Goal: Check status: Check status

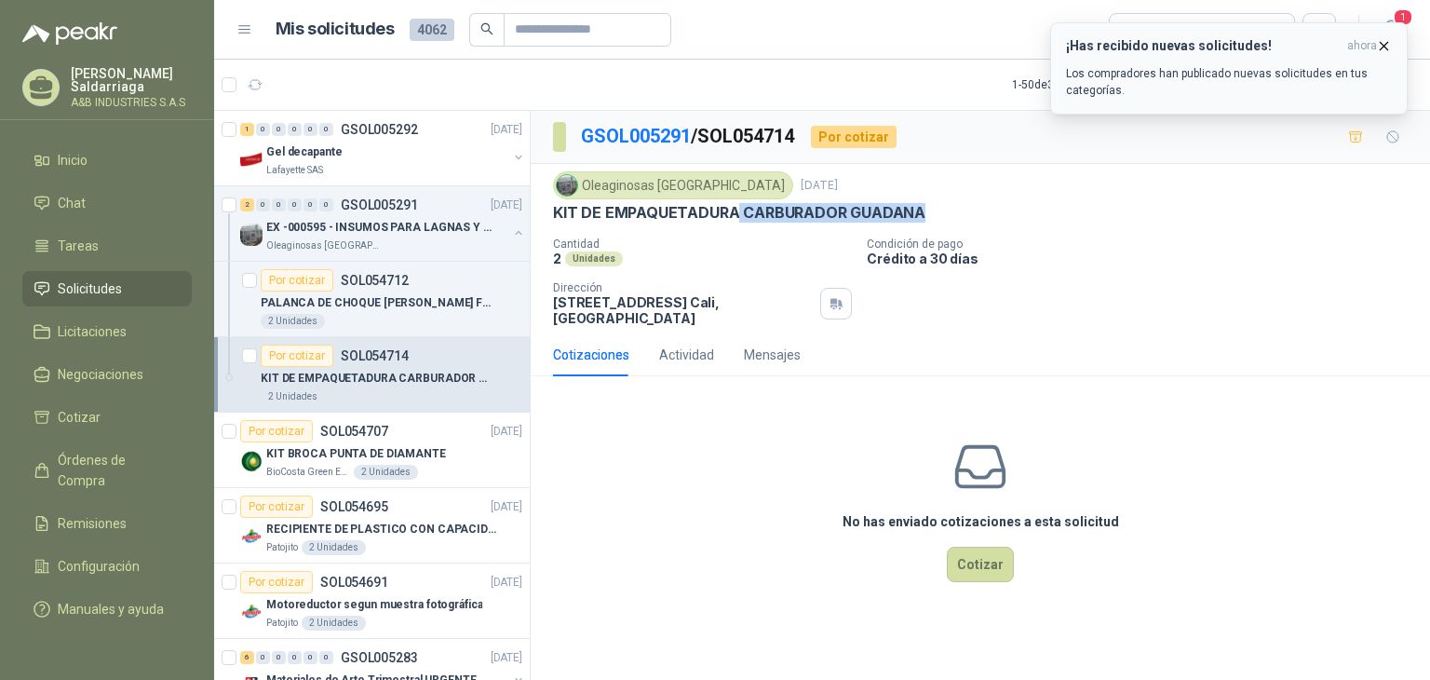
click at [1118, 63] on div "¡Has recibido nuevas solicitudes! ahora Los compradores han publicado nuevas so…" at bounding box center [1229, 68] width 326 height 61
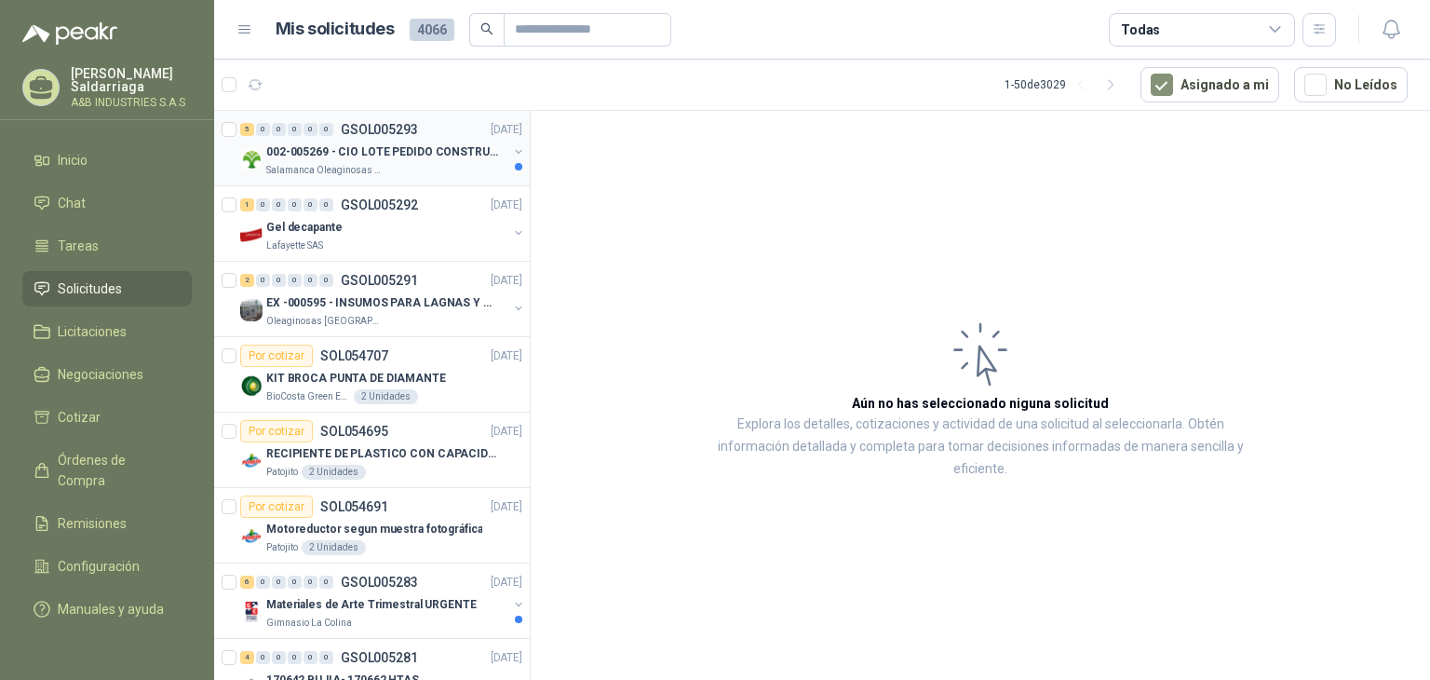
click at [359, 151] on p "002-005269 - CIO LOTE PEDIDO CONSTRUCCION" at bounding box center [382, 152] width 232 height 18
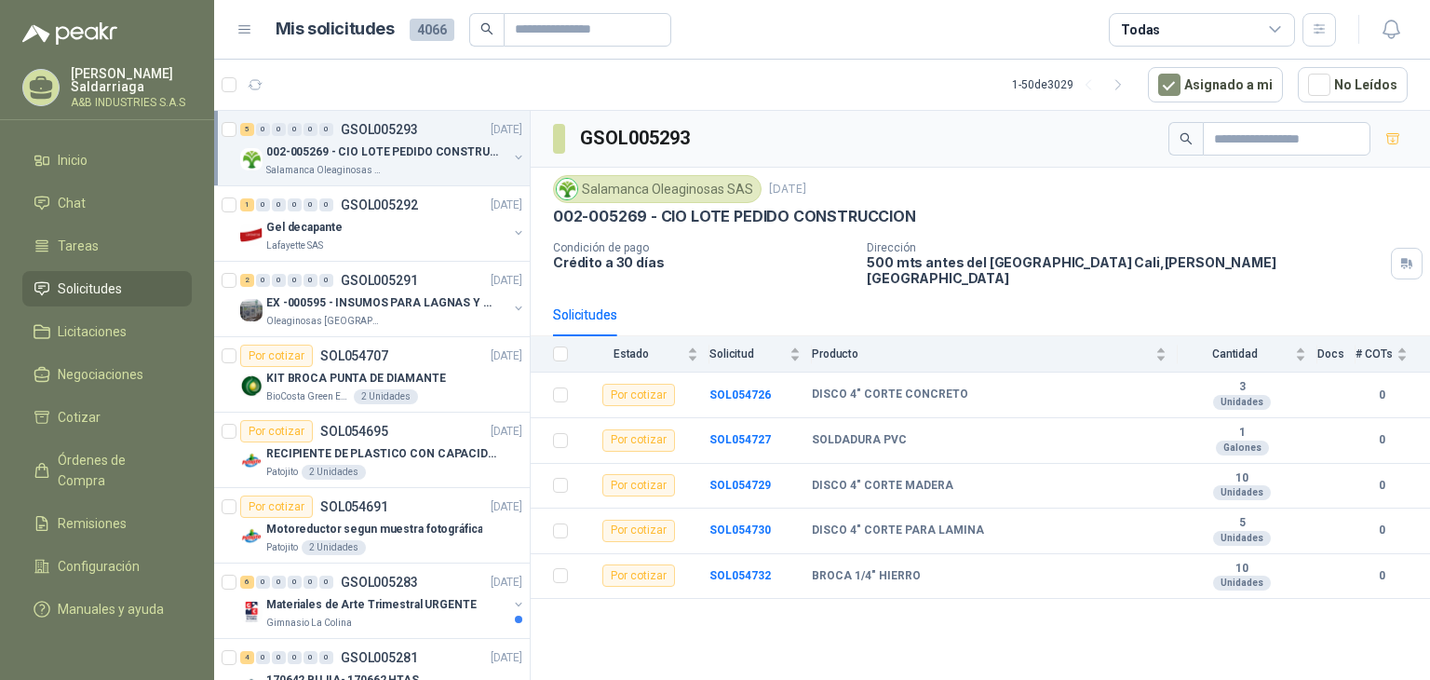
click at [738, 591] on div "GSOL005293 Salamanca Oleaginosas SAS 3 sept, 2025 002-005269 - CIO LOTE PEDIDO …" at bounding box center [981, 399] width 900 height 576
click at [630, 633] on div "GSOL005293 Salamanca Oleaginosas SAS 3 sept, 2025 002-005269 - CIO LOTE PEDIDO …" at bounding box center [981, 399] width 900 height 576
